Goal: Navigation & Orientation: Find specific page/section

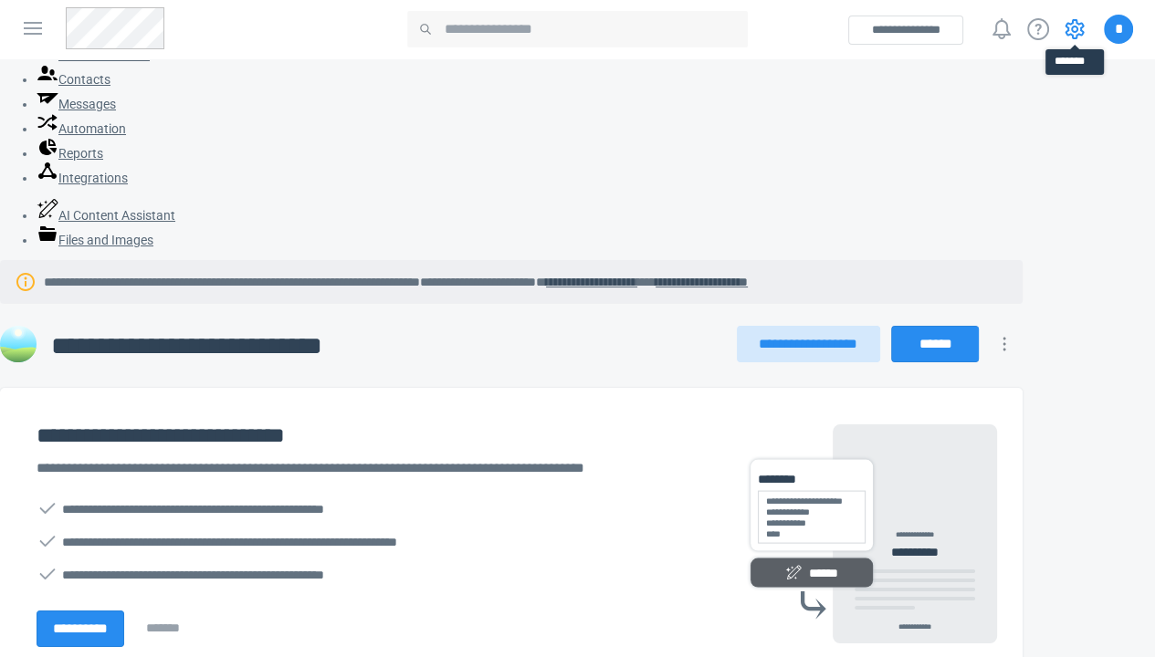
click at [1074, 30] on icon at bounding box center [1075, 29] width 22 height 22
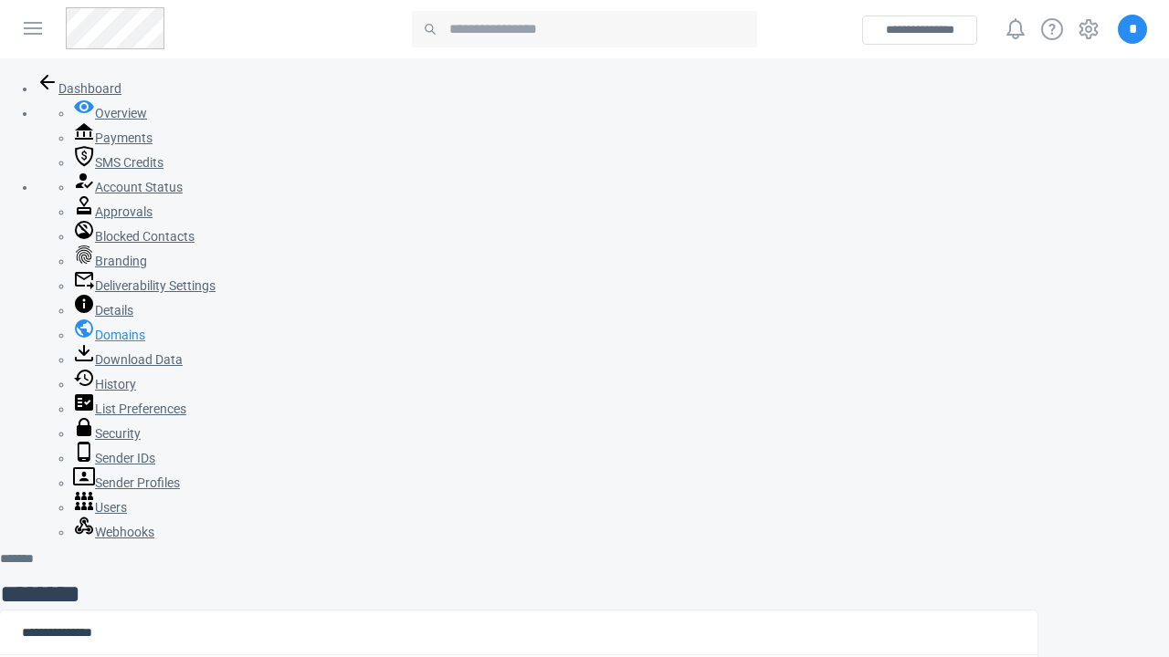
click at [75, 338] on icon at bounding box center [84, 329] width 18 height 18
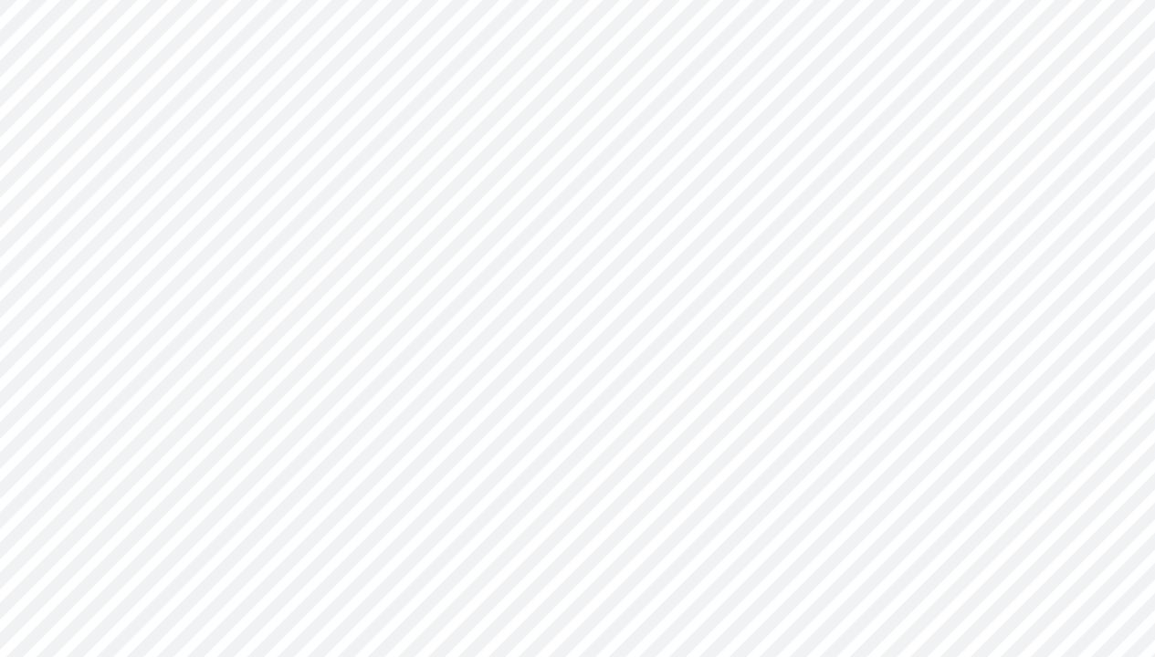
click at [515, 13] on x-pw-glass at bounding box center [577, 328] width 1155 height 657
